Goal: Navigation & Orientation: Find specific page/section

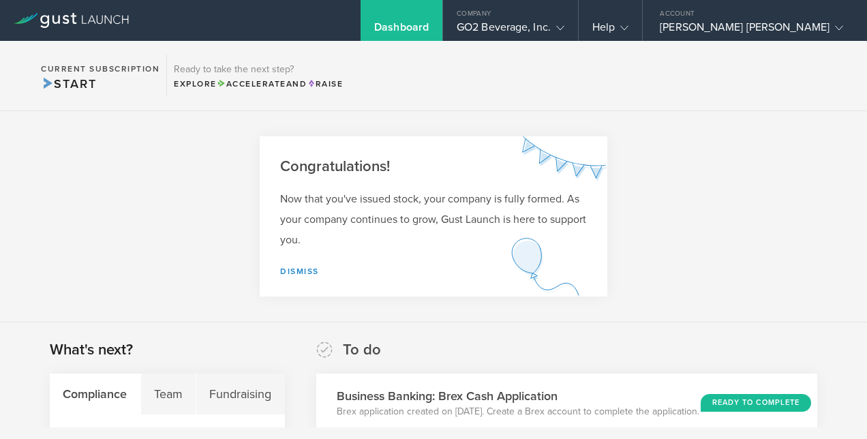
scroll to position [323, 0]
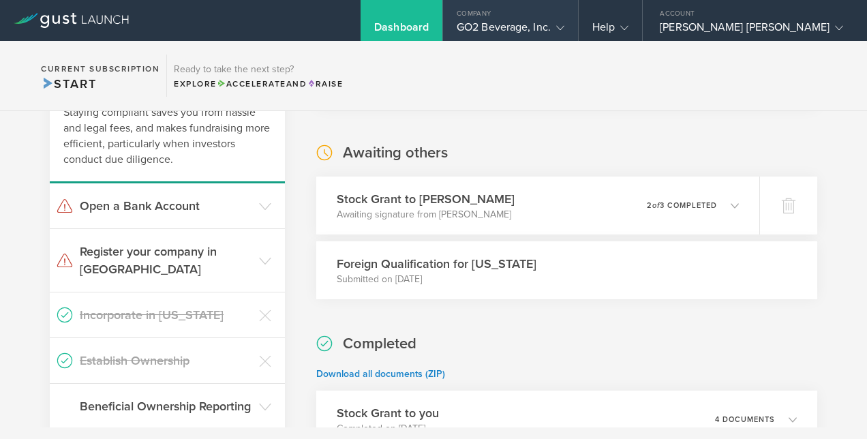
click at [503, 18] on div "Company" at bounding box center [510, 10] width 135 height 20
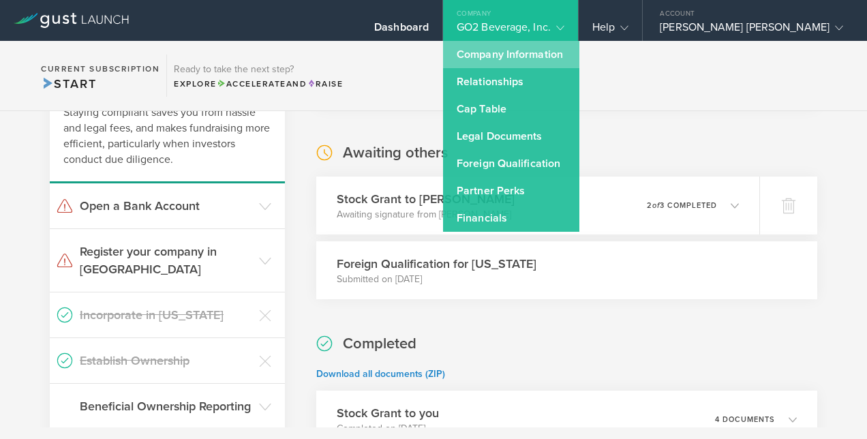
click at [511, 49] on link "Company Information" at bounding box center [511, 54] width 136 height 27
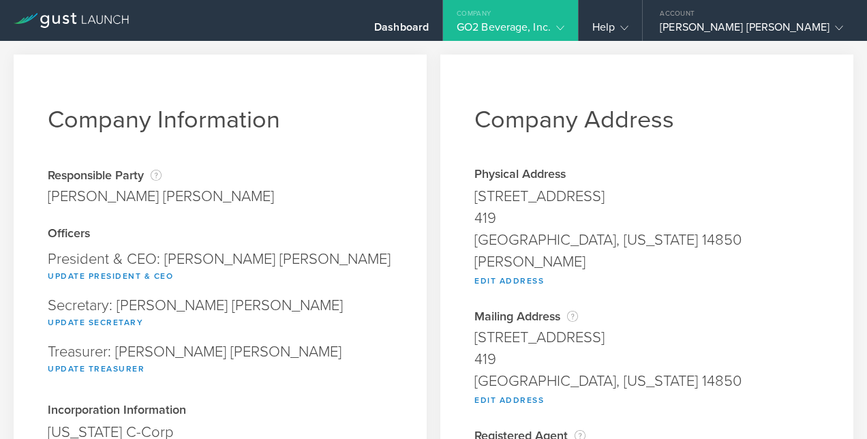
click at [545, 20] on div "GO2 Beverage, Inc." at bounding box center [511, 30] width 108 height 20
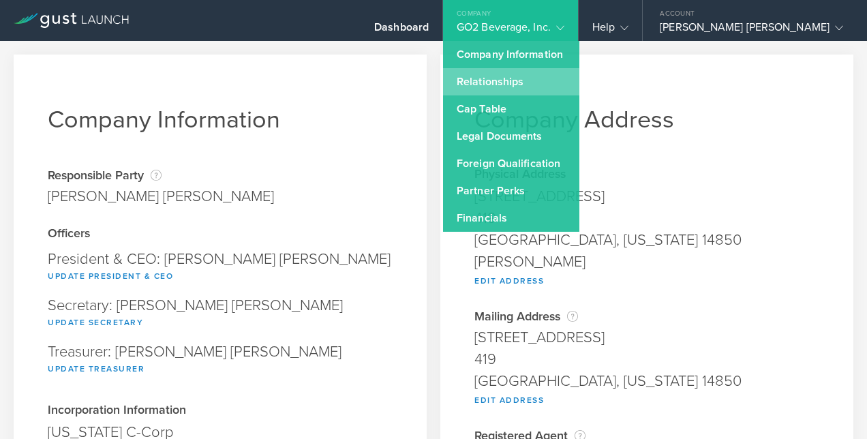
click at [519, 74] on link "Relationships" at bounding box center [511, 81] width 136 height 27
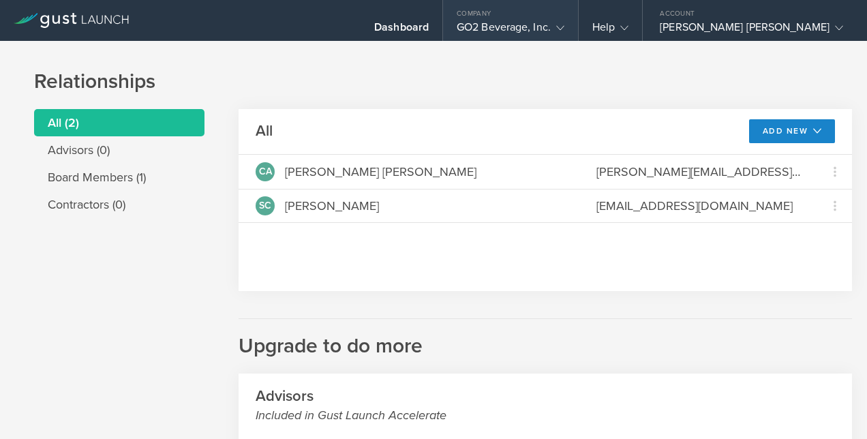
click at [522, 29] on div "GO2 Beverage, Inc." at bounding box center [511, 30] width 108 height 20
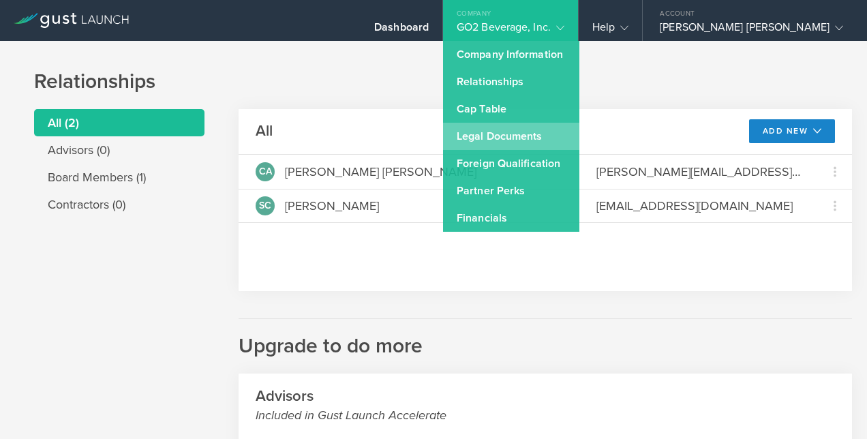
click at [510, 136] on link "Legal Documents" at bounding box center [511, 136] width 136 height 27
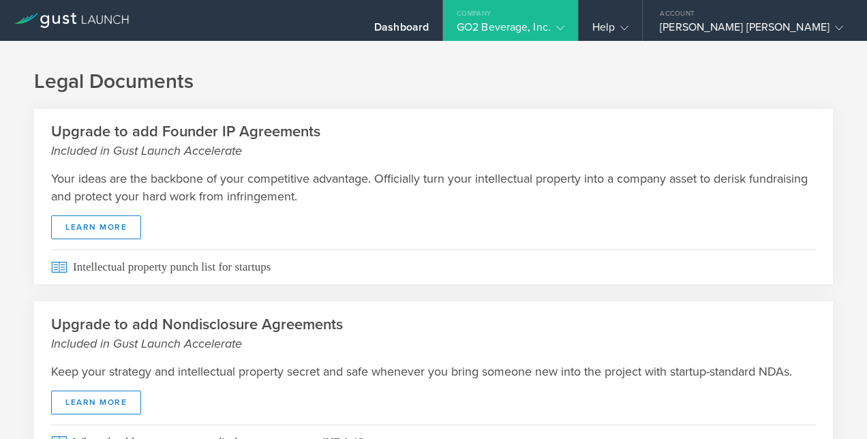
click at [541, 27] on div "GO2 Beverage, Inc." at bounding box center [511, 30] width 108 height 20
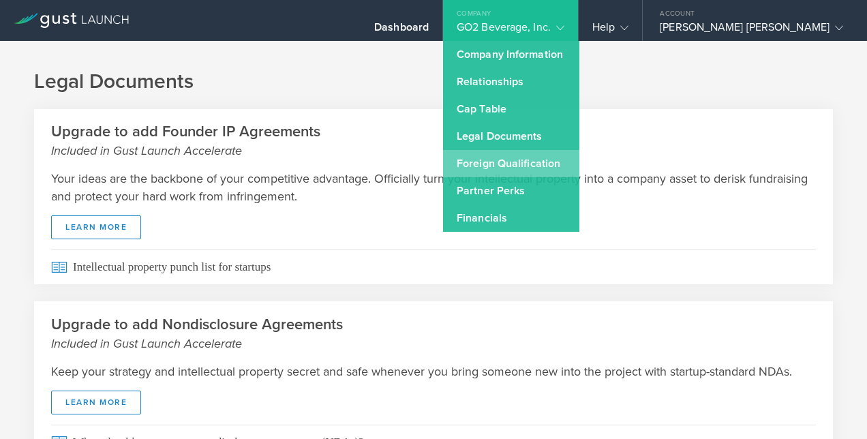
click at [554, 155] on link "Foreign Qualification" at bounding box center [511, 163] width 136 height 27
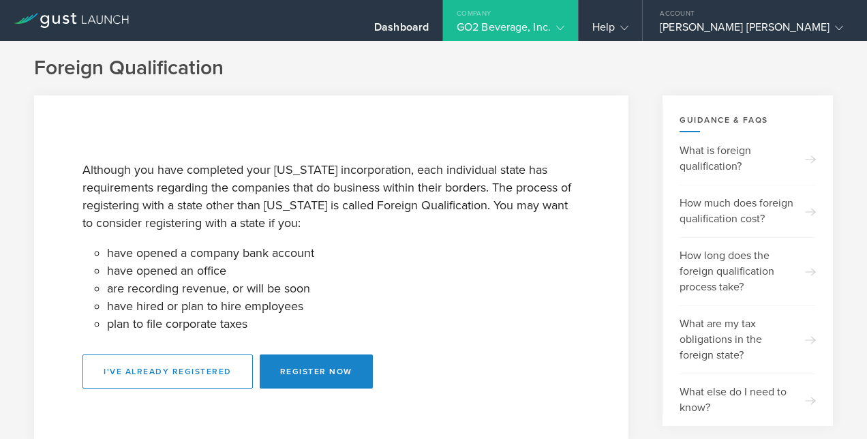
click at [564, 25] on div "GO2 Beverage, Inc." at bounding box center [511, 30] width 108 height 20
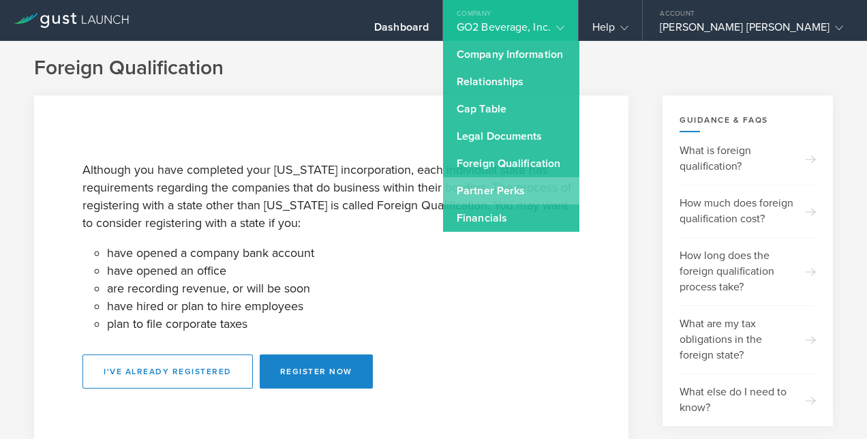
click at [536, 179] on link "Partner Perks" at bounding box center [511, 190] width 136 height 27
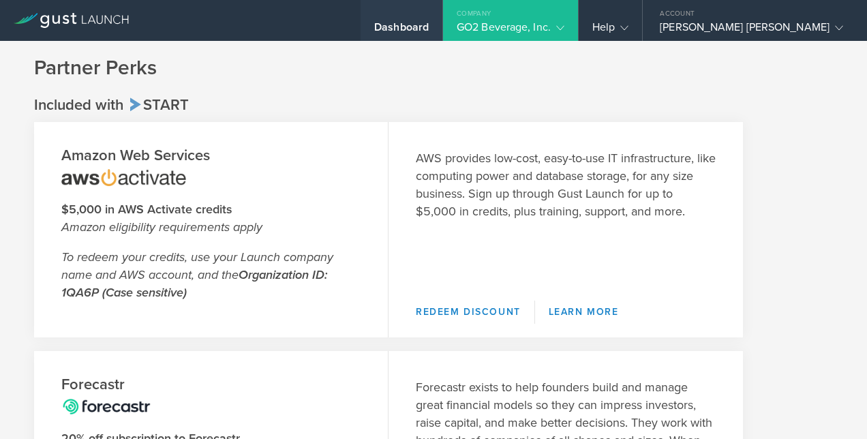
click at [429, 34] on div "Dashboard" at bounding box center [401, 30] width 55 height 20
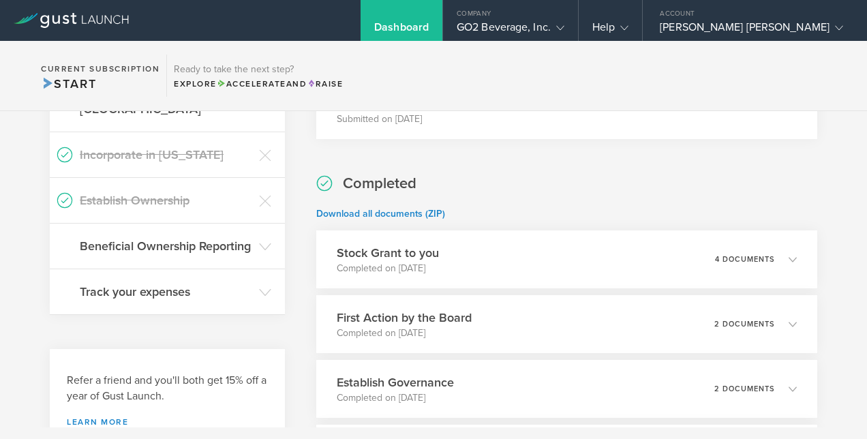
scroll to position [485, 0]
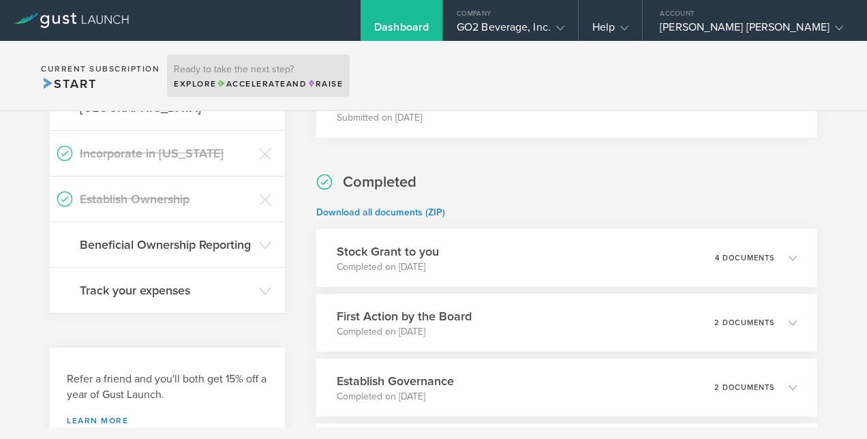
click at [330, 86] on span "Raise" at bounding box center [325, 84] width 36 height 10
